Goal: Contribute content

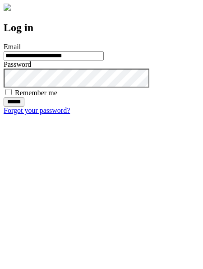
type input "**********"
click at [24, 107] on input "******" at bounding box center [14, 102] width 21 height 9
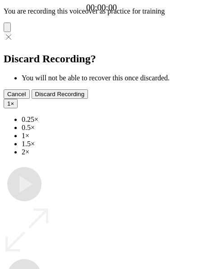
type input "**********"
